Goal: Task Accomplishment & Management: Use online tool/utility

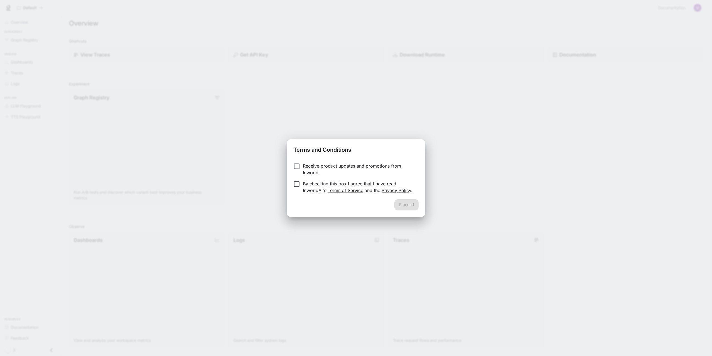
click at [322, 167] on p "Receive product updates and promotions from Inworld." at bounding box center [358, 168] width 111 height 13
click at [321, 184] on p "By checking this box I agree that I have read InworldAI's Terms of Service and …" at bounding box center [358, 186] width 111 height 13
click at [410, 203] on button "Proceed" at bounding box center [406, 204] width 24 height 11
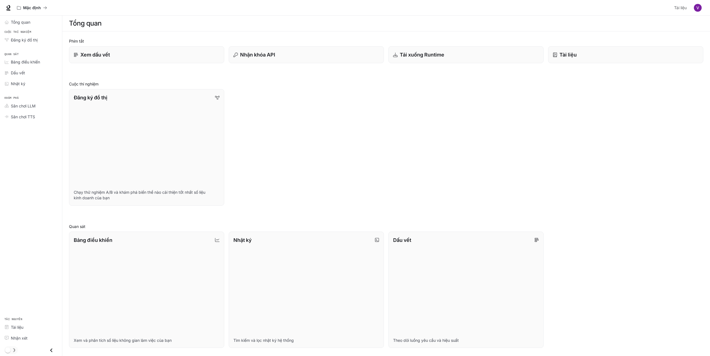
click at [293, 113] on div "Đăng ký đồ thị Chạy thử nghiệm A/B và khám phá biến thể nào cải thiện tốt nhất …" at bounding box center [384, 145] width 639 height 121
click at [138, 58] on div "Xem dấu vết" at bounding box center [146, 55] width 147 height 8
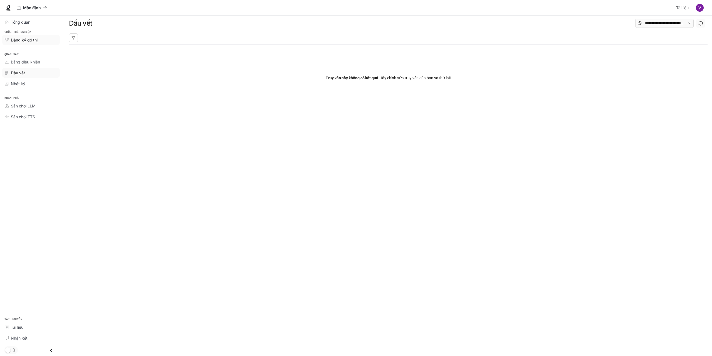
click at [30, 40] on font "Đăng ký đồ thị" at bounding box center [24, 40] width 27 height 5
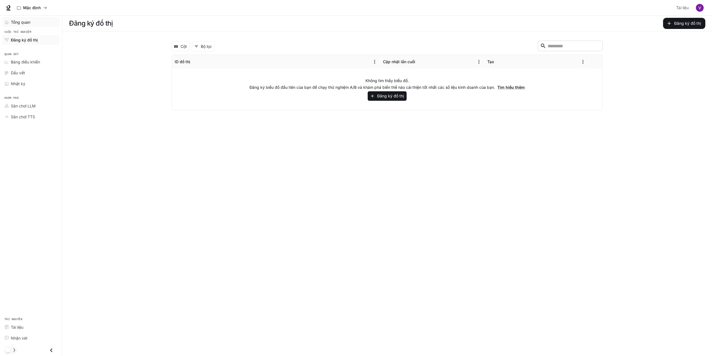
click at [26, 22] on font "Tổng quan" at bounding box center [20, 22] width 19 height 5
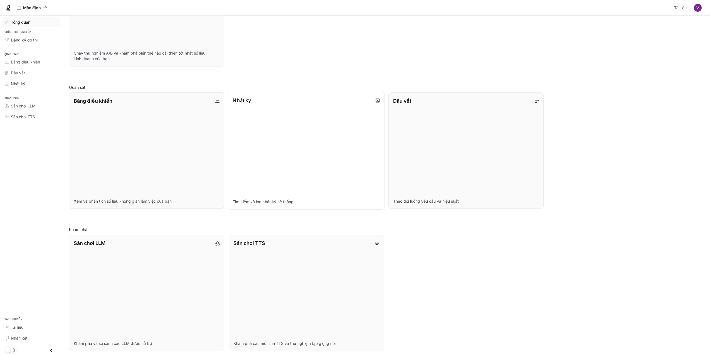
scroll to position [141, 0]
click at [9, 7] on icon at bounding box center [9, 7] width 4 height 4
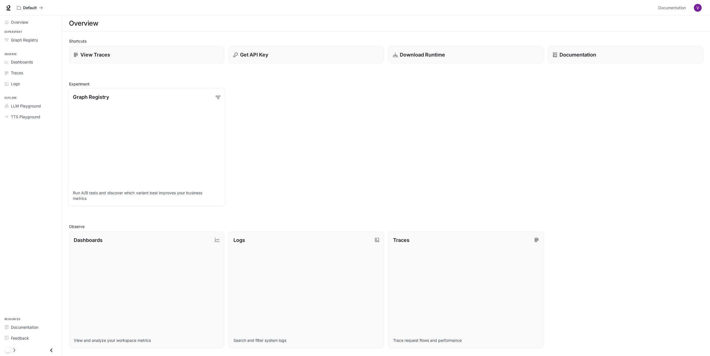
click at [195, 144] on link "Graph Registry Run A/B tests and discover which variant best improves your busi…" at bounding box center [146, 147] width 157 height 118
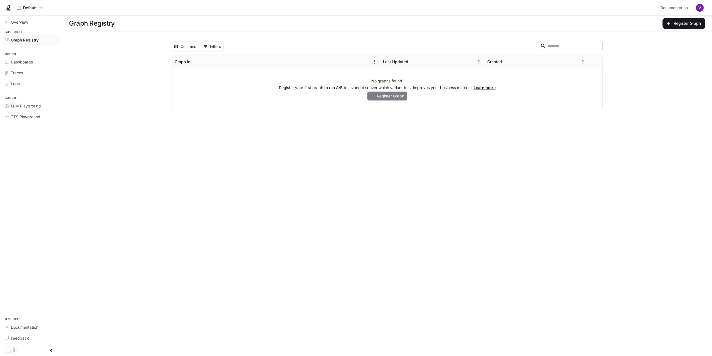
click at [386, 98] on button "Register Graph" at bounding box center [387, 96] width 40 height 9
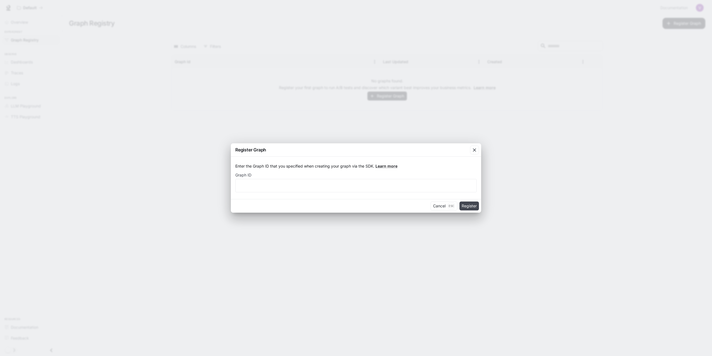
click at [469, 206] on button "Register" at bounding box center [469, 205] width 19 height 9
click at [365, 179] on input "text" at bounding box center [356, 182] width 241 height 6
click at [472, 146] on icon "button" at bounding box center [475, 147] width 6 height 6
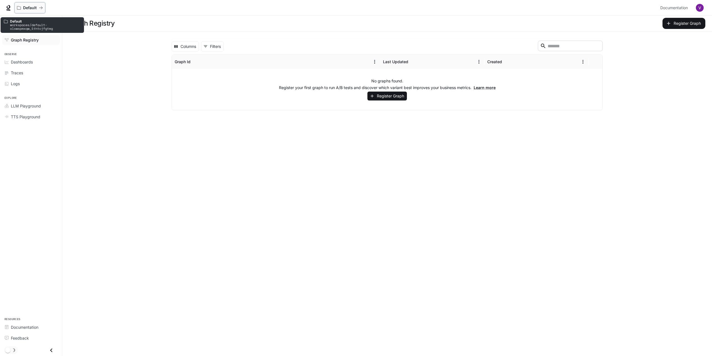
click at [25, 6] on p "Default" at bounding box center [30, 8] width 14 height 5
